Goal: Find specific page/section: Find specific page/section

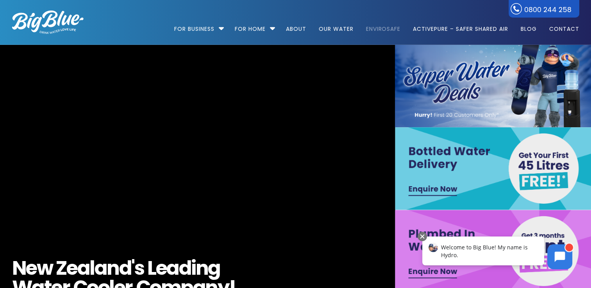
click at [381, 31] on link "EnviroSafe" at bounding box center [383, 25] width 46 height 50
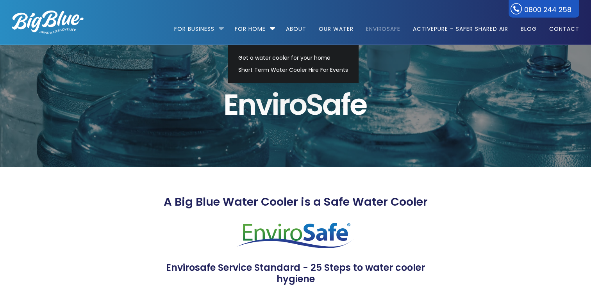
click at [219, 27] on li "For Business Bottled Water Delivery Plumbed in Water Coolers Hot & Cold Water D…" at bounding box center [201, 25] width 54 height 45
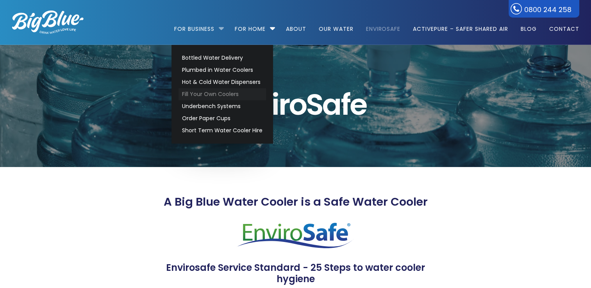
click at [222, 91] on link "Fill Your Own Coolers" at bounding box center [221, 94] width 87 height 12
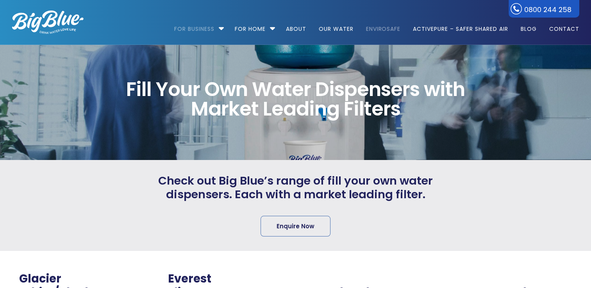
click at [373, 32] on link "EnviroSafe" at bounding box center [383, 25] width 46 height 50
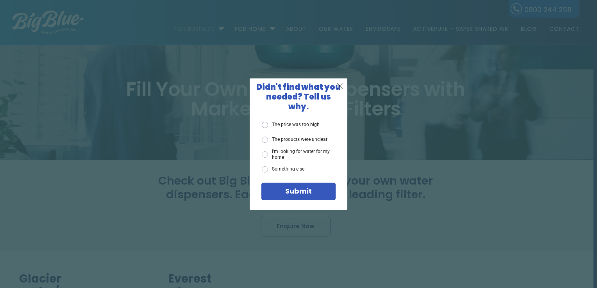
click at [339, 88] on span "X" at bounding box center [339, 86] width 7 height 10
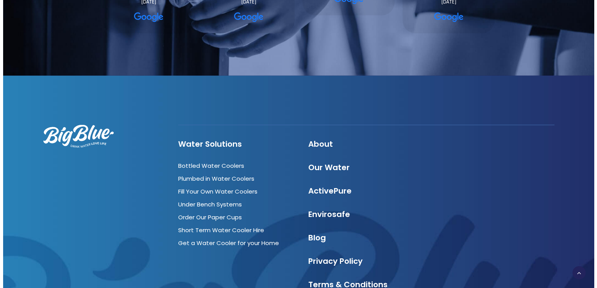
scroll to position [1962, 0]
